Goal: Transaction & Acquisition: Purchase product/service

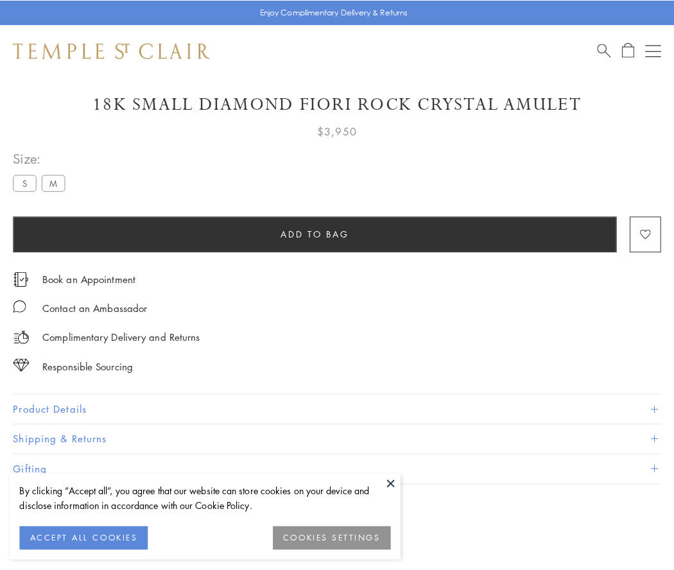
scroll to position [26, 0]
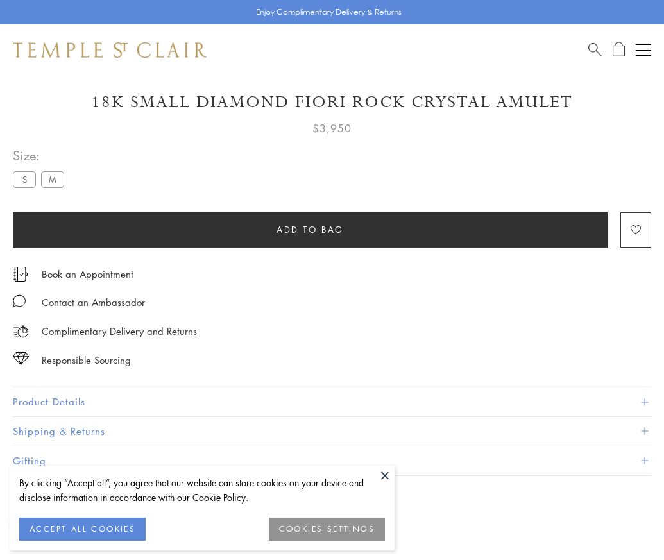
click at [310, 229] on span "Add to bag" at bounding box center [310, 230] width 67 height 14
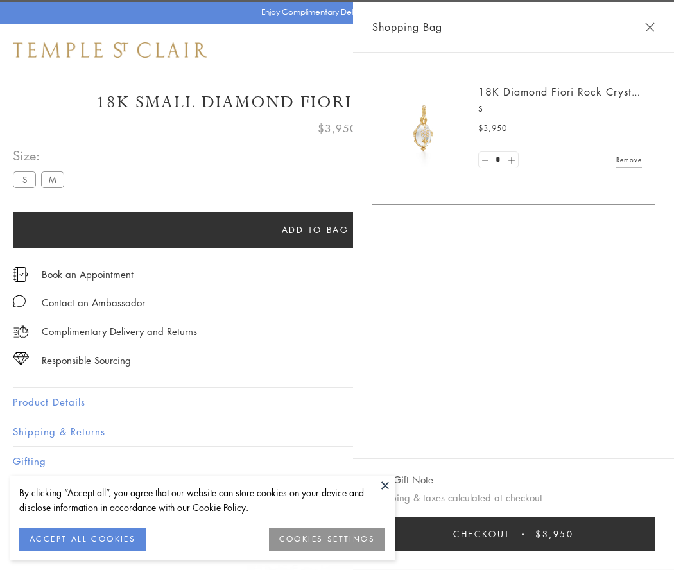
click at [514, 534] on button "Checkout $3,950" at bounding box center [513, 533] width 282 height 33
